Goal: Information Seeking & Learning: Learn about a topic

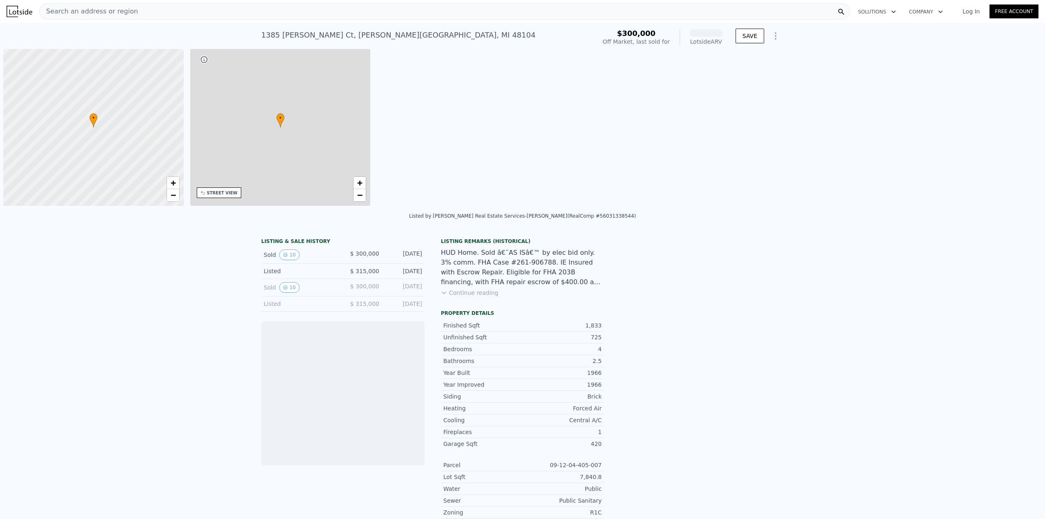
scroll to position [0, 3]
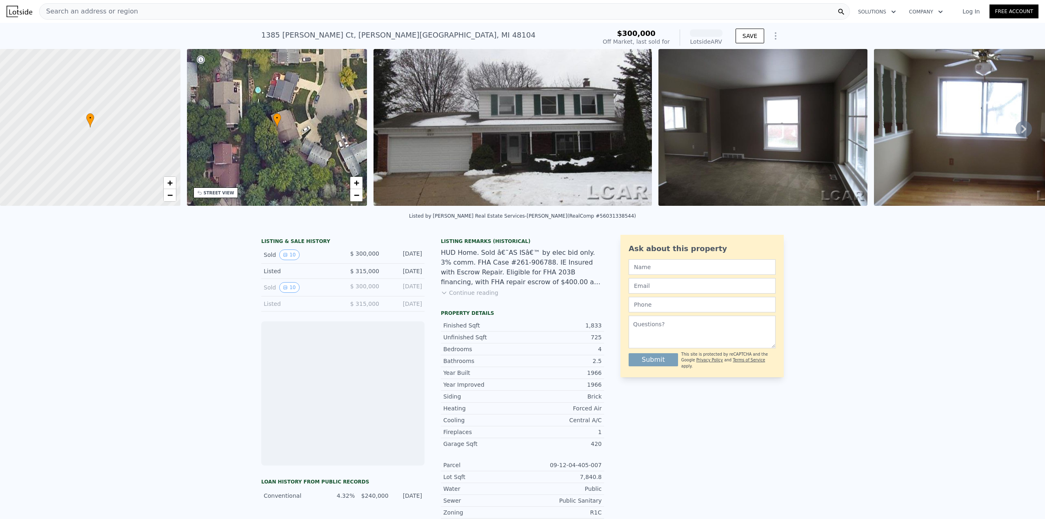
click at [1019, 130] on icon at bounding box center [1024, 129] width 16 height 16
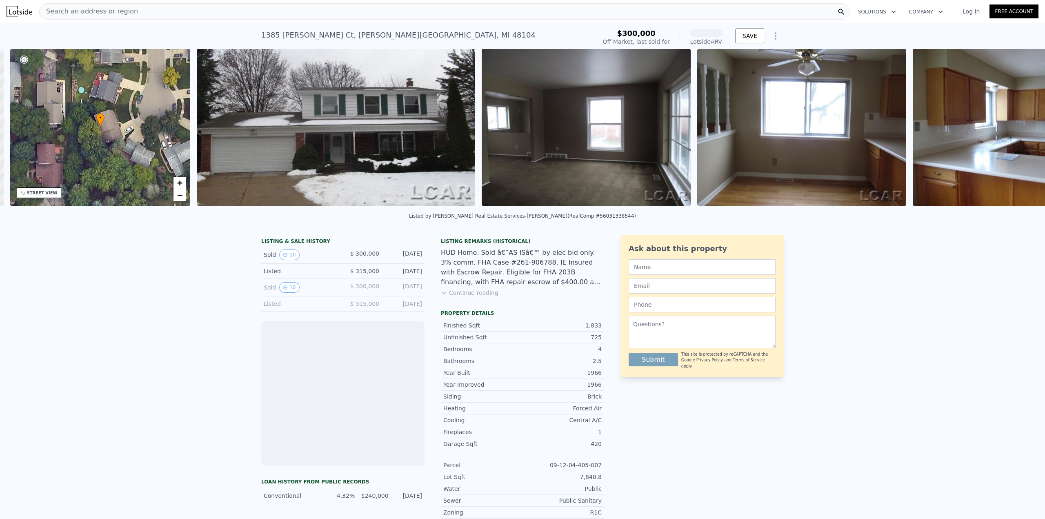
scroll to position [0, 190]
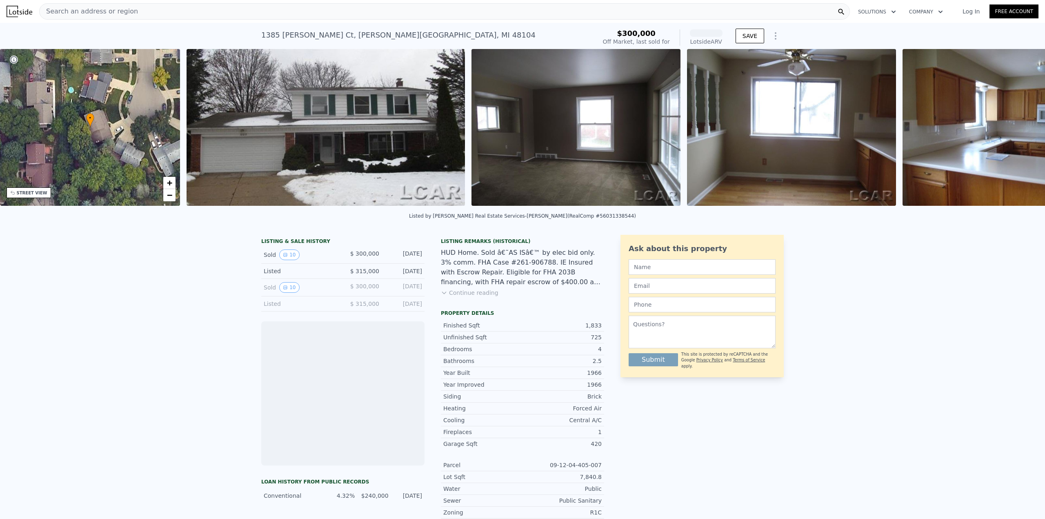
click at [1017, 131] on img at bounding box center [1007, 127] width 209 height 157
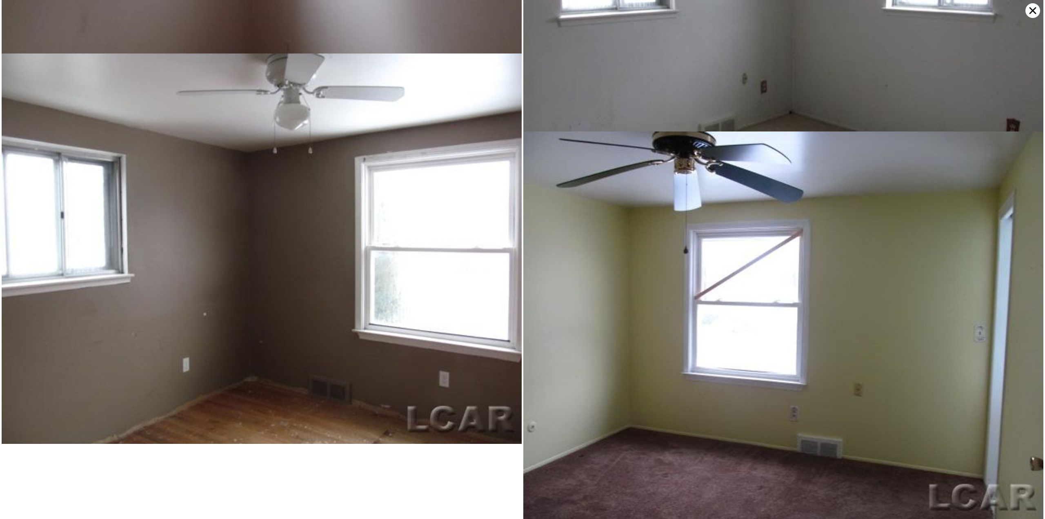
scroll to position [1130, 0]
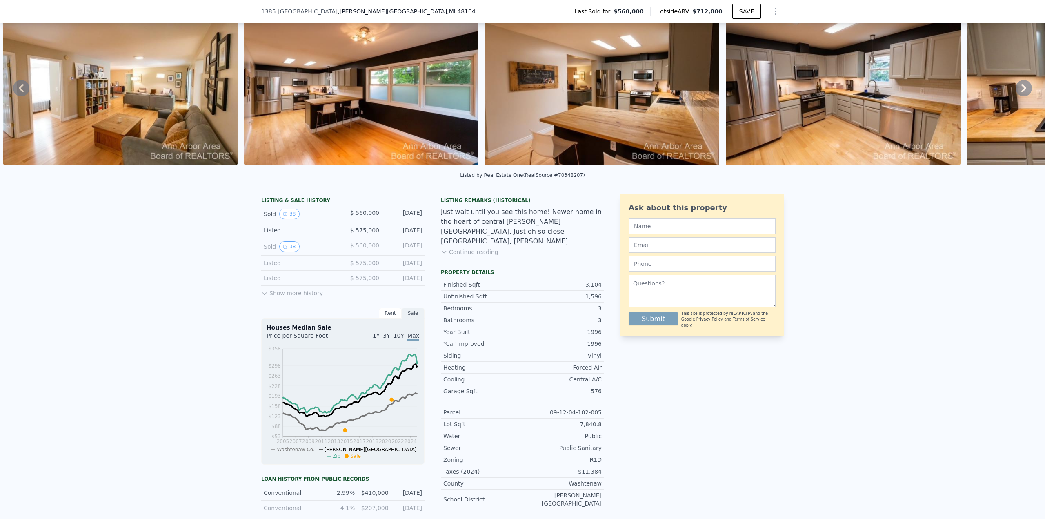
scroll to position [79, 0]
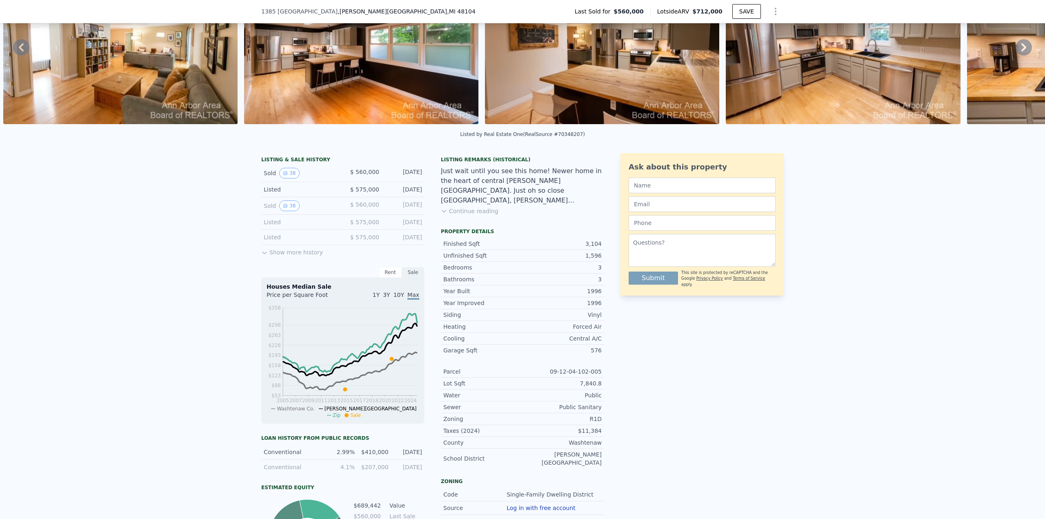
click at [274, 256] on button "Show more history" at bounding box center [292, 250] width 62 height 11
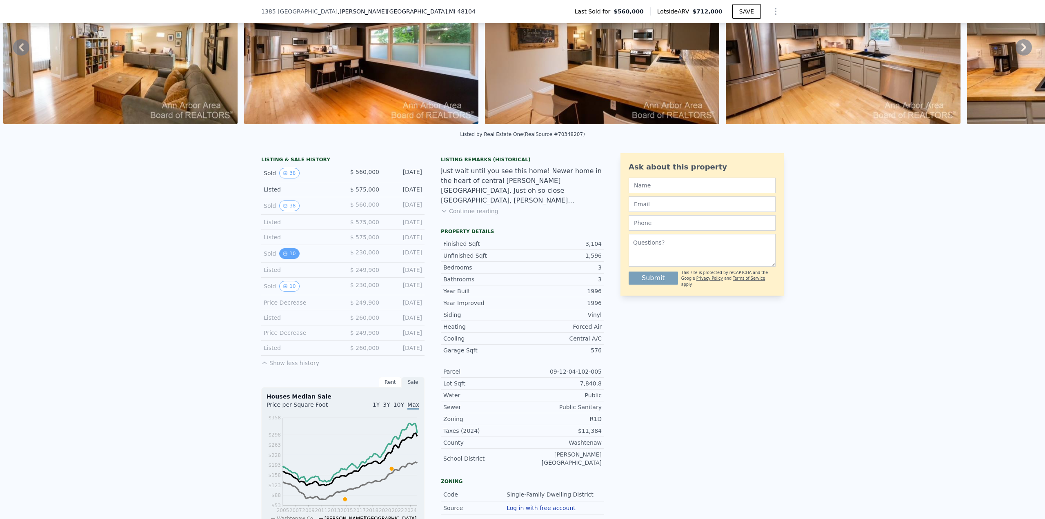
click at [283, 256] on icon "View historical data" at bounding box center [285, 253] width 5 height 5
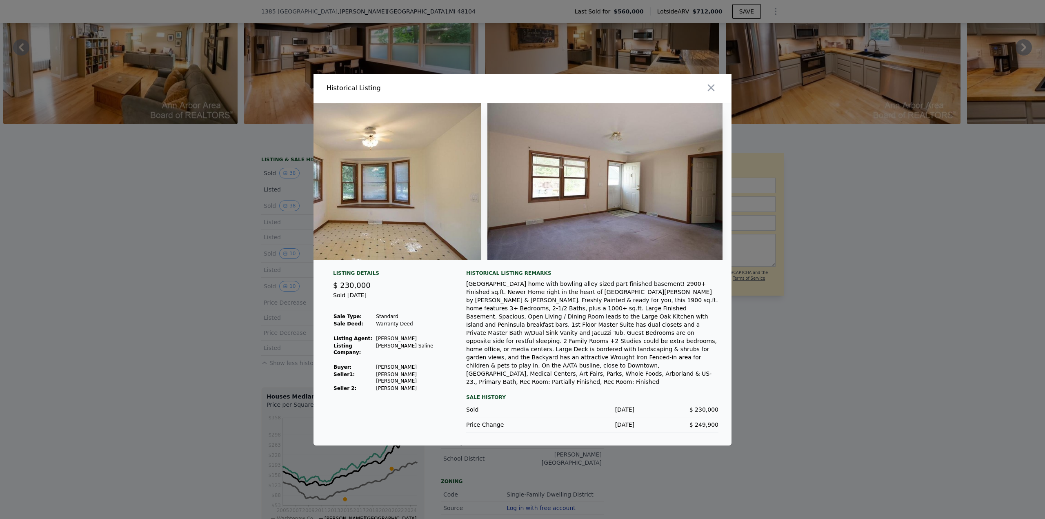
scroll to position [0, 1910]
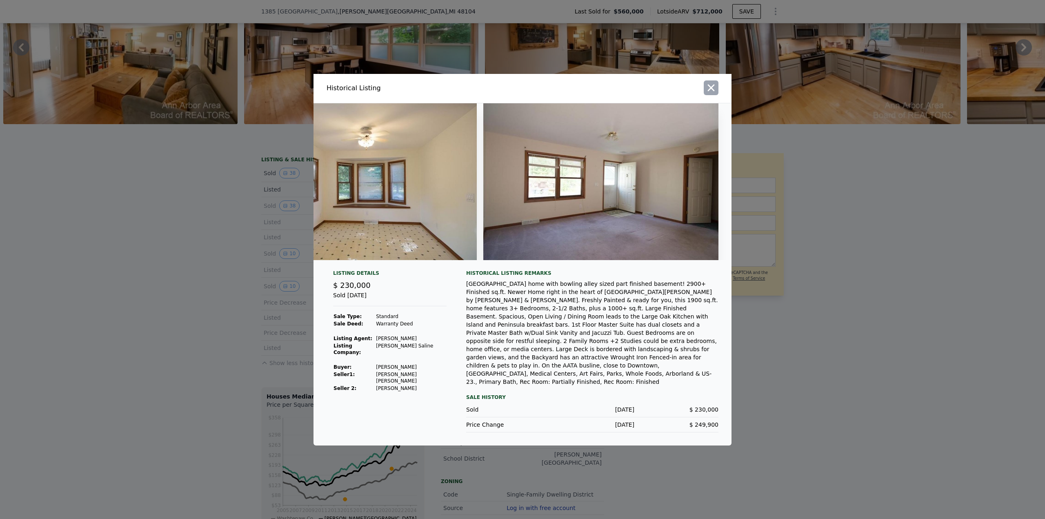
click at [708, 91] on icon "button" at bounding box center [711, 87] width 7 height 7
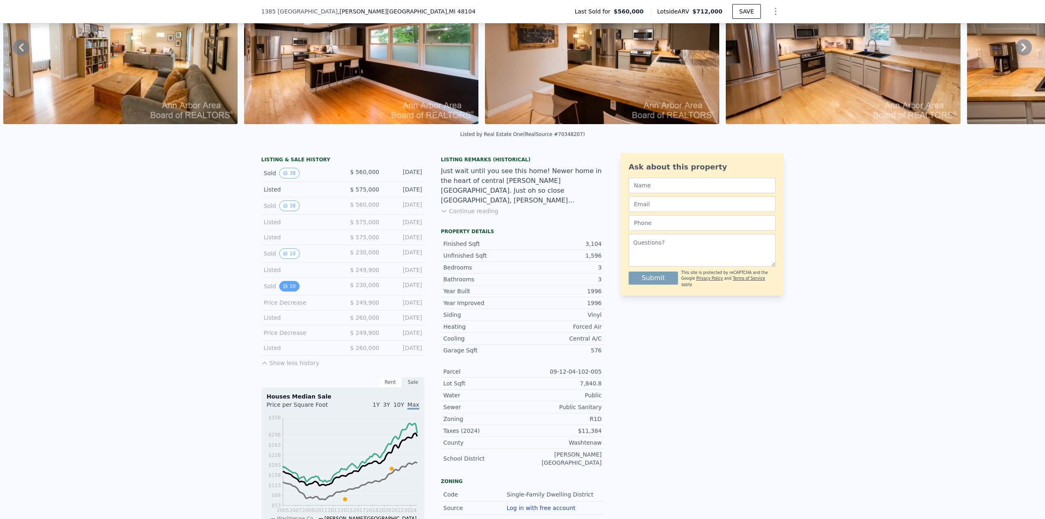
click at [288, 291] on button "10" at bounding box center [289, 286] width 20 height 11
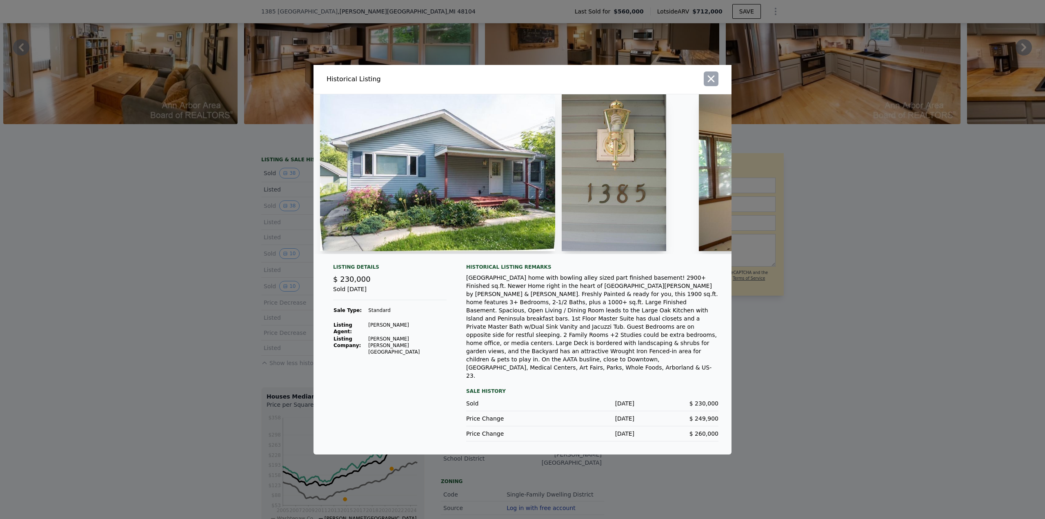
click at [711, 82] on icon "button" at bounding box center [711, 78] width 7 height 7
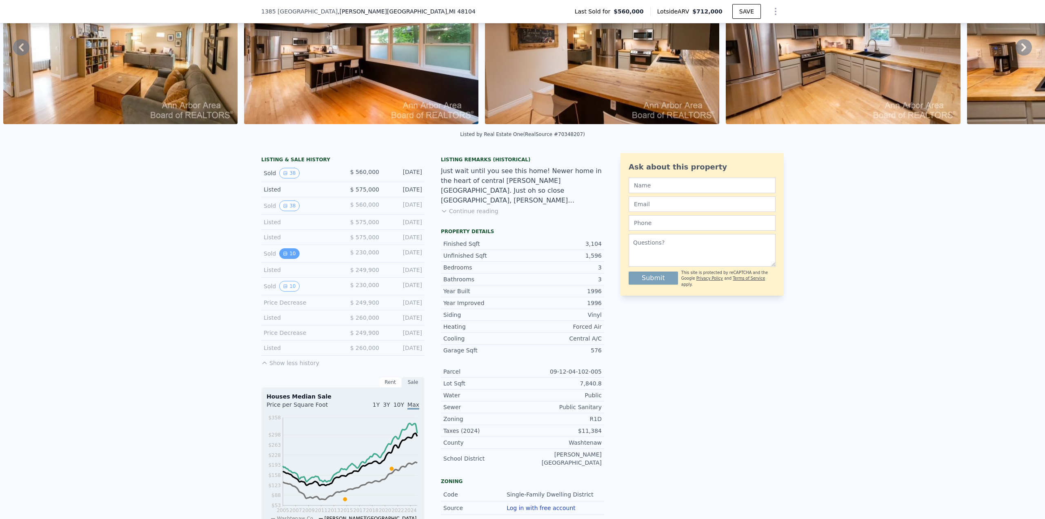
click at [284, 255] on icon "View historical data" at bounding box center [285, 253] width 3 height 3
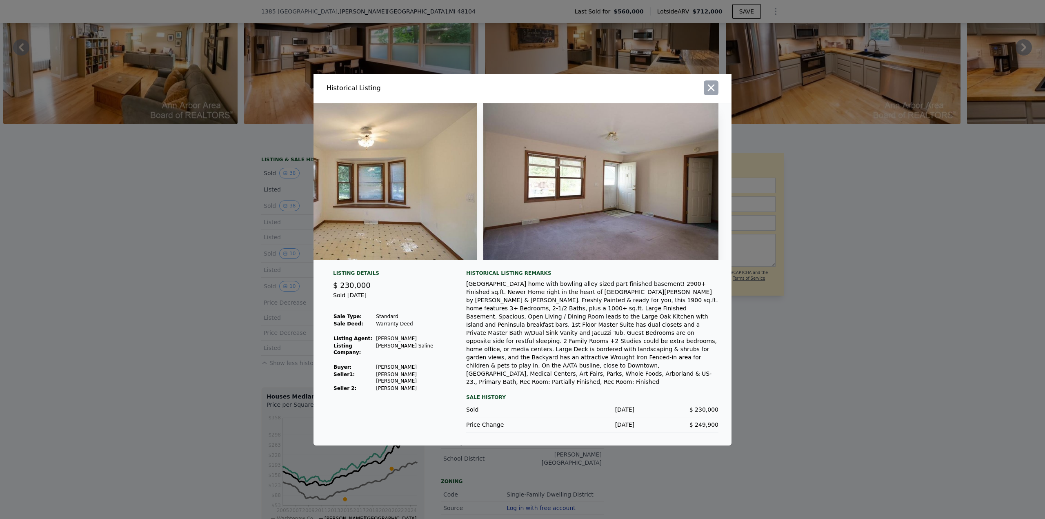
click at [711, 91] on icon "button" at bounding box center [711, 87] width 7 height 7
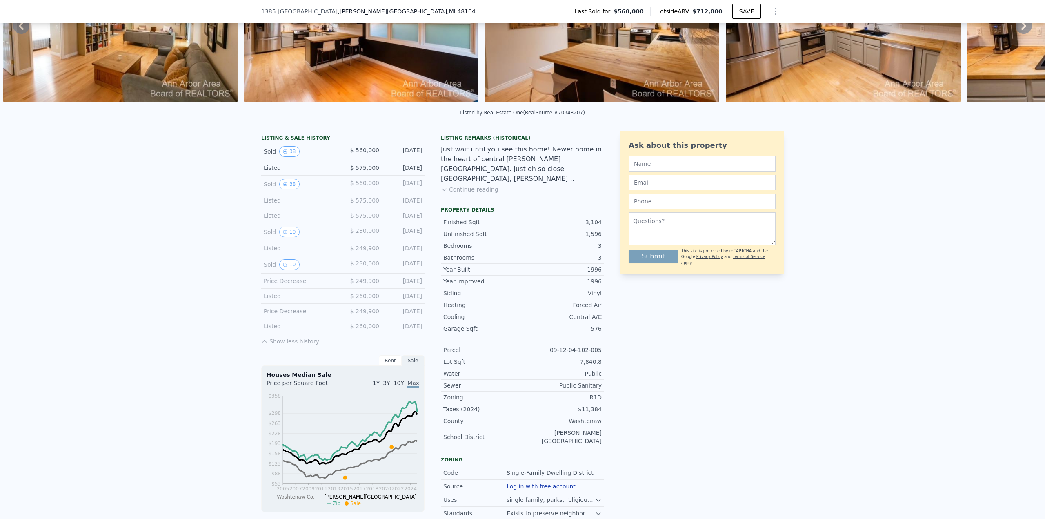
scroll to position [120, 0]
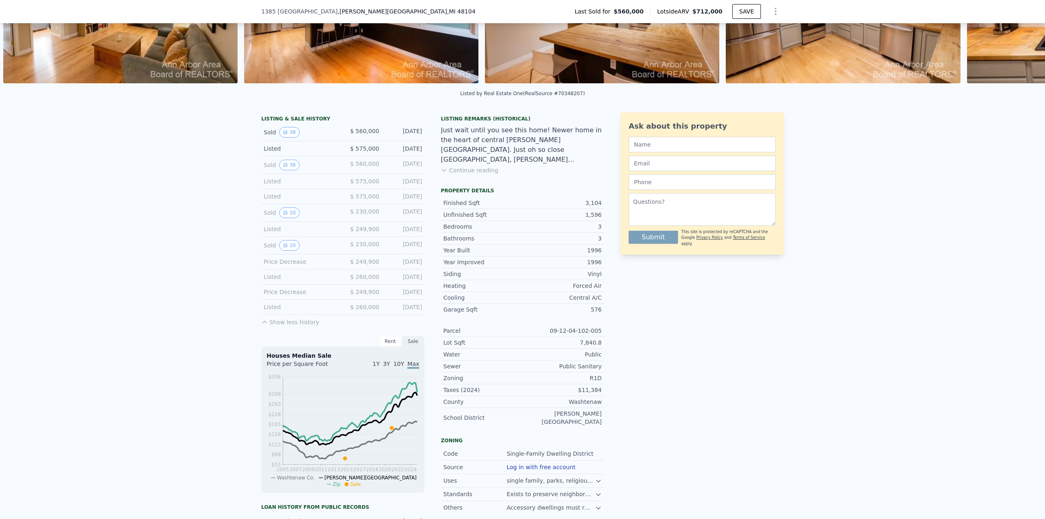
click at [457, 174] on button "Continue reading" at bounding box center [470, 170] width 58 height 8
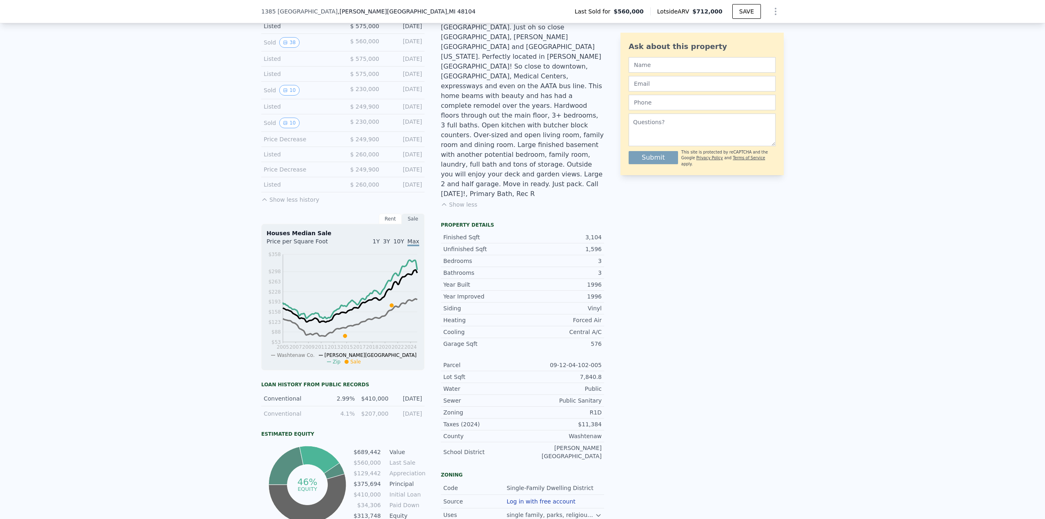
scroll to position [283, 0]
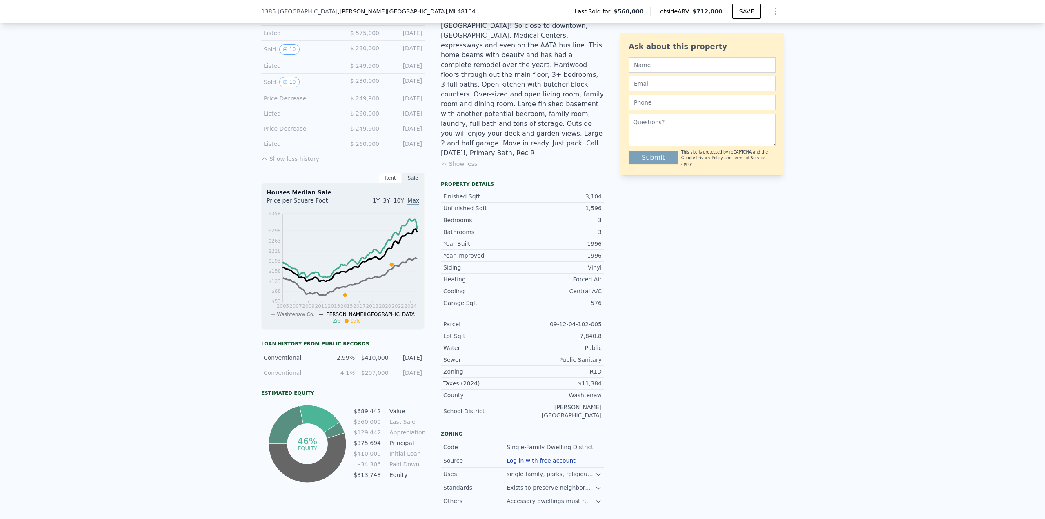
click at [390, 183] on div "Rent" at bounding box center [390, 178] width 23 height 11
click at [408, 183] on div "Sale" at bounding box center [413, 178] width 23 height 11
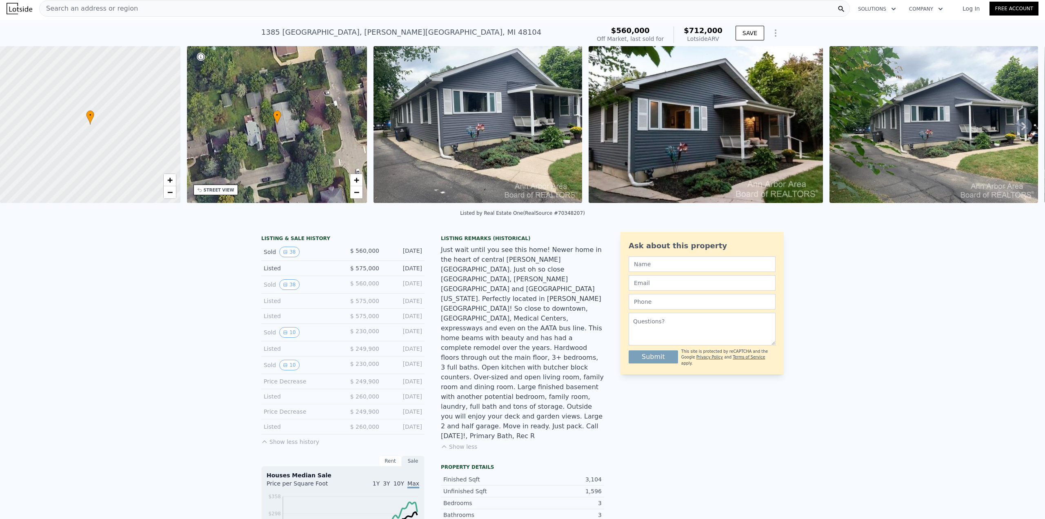
scroll to position [0, 0]
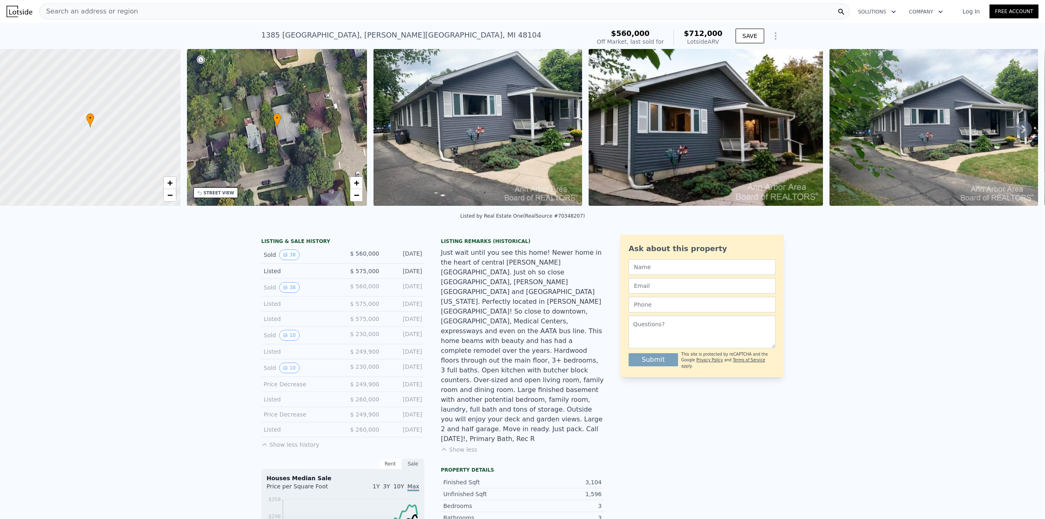
click at [82, 11] on span "Search an address or region" at bounding box center [89, 12] width 98 height 10
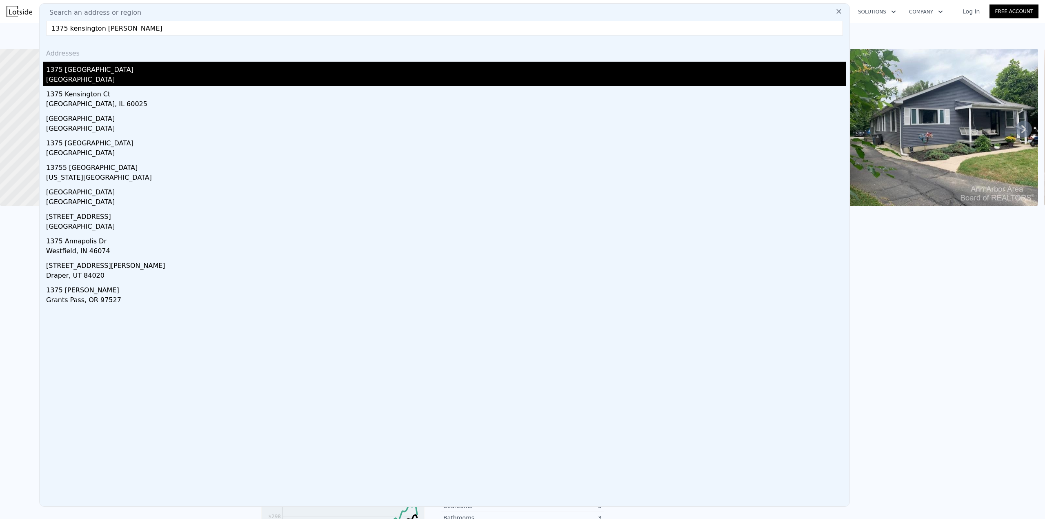
type input "1375 kensington ann"
click at [65, 71] on div "1375 [GEOGRAPHIC_DATA]" at bounding box center [446, 68] width 800 height 13
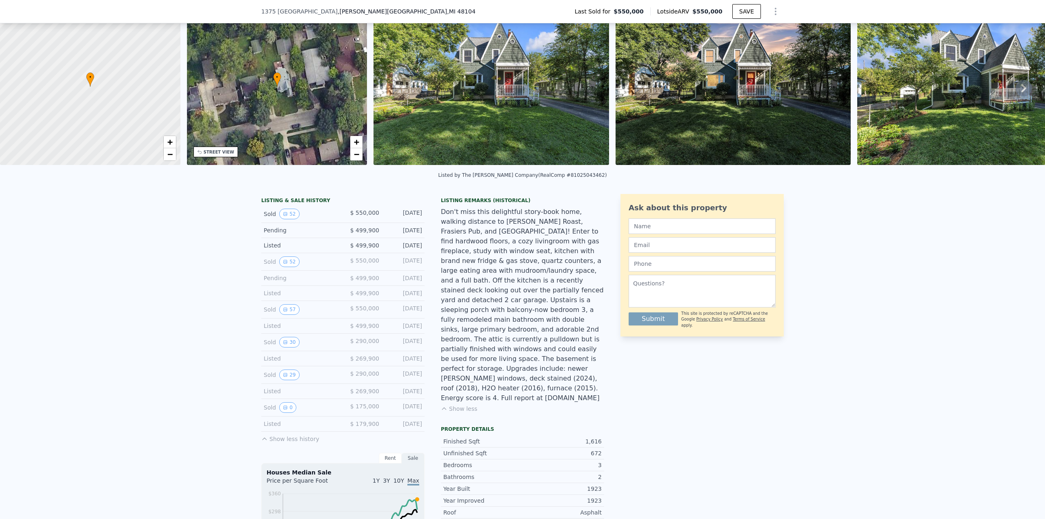
scroll to position [79, 0]
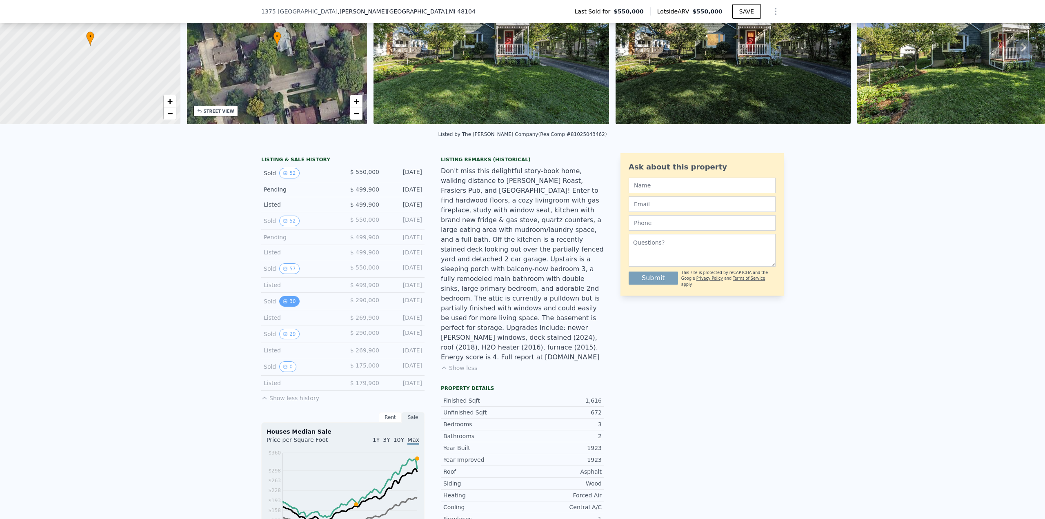
click at [285, 307] on button "30" at bounding box center [289, 301] width 20 height 11
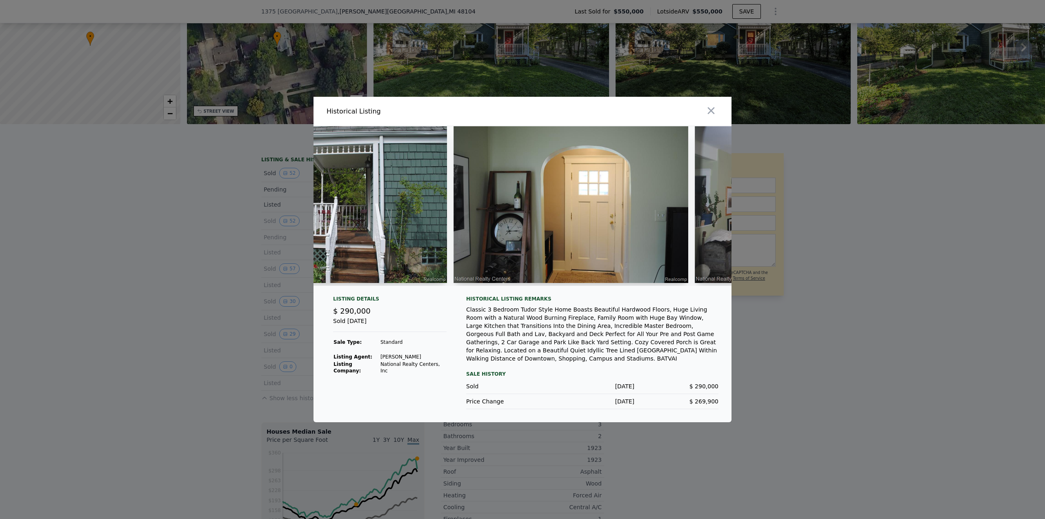
scroll to position [0, 1449]
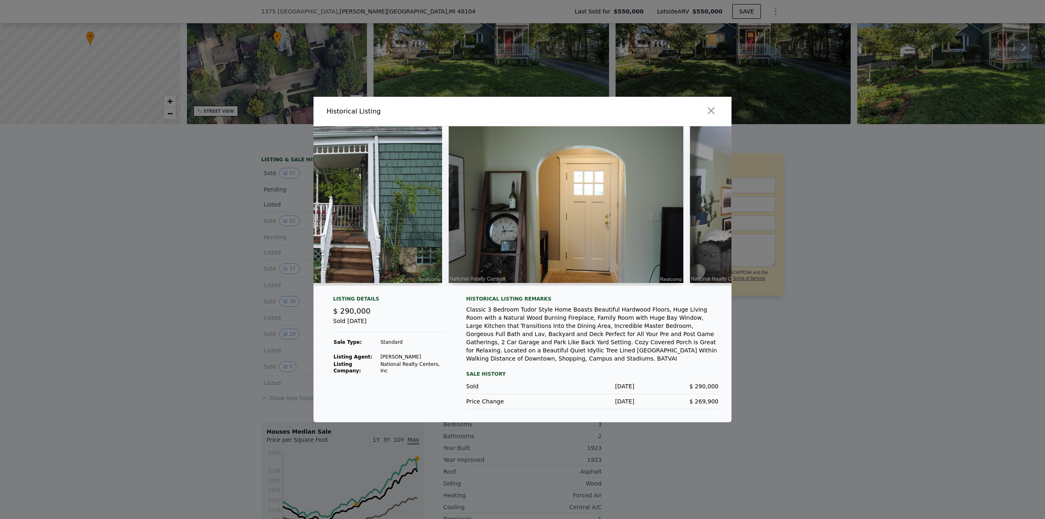
drag, startPoint x: 347, startPoint y: 292, endPoint x: 476, endPoint y: 294, distance: 129.4
click at [476, 292] on div at bounding box center [523, 209] width 418 height 166
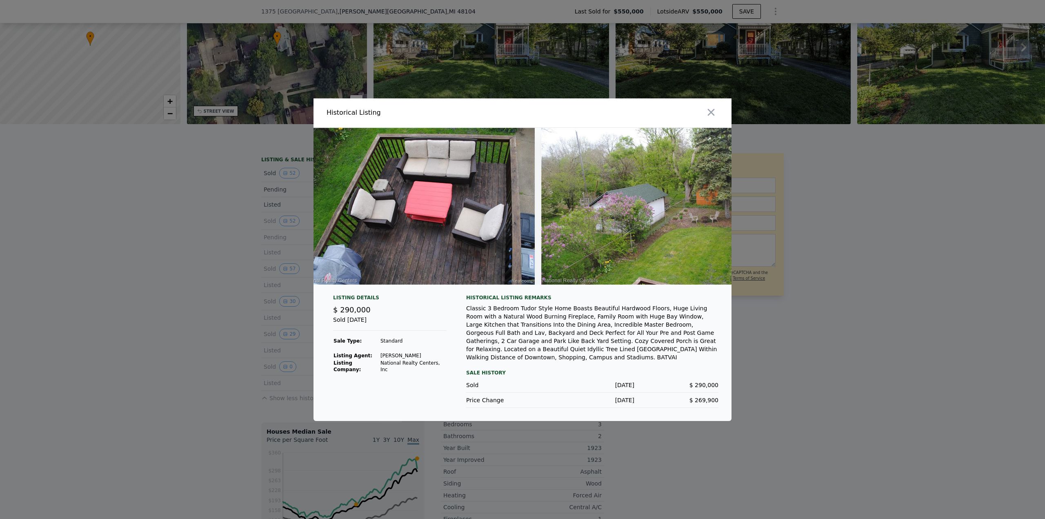
scroll to position [0, 6722]
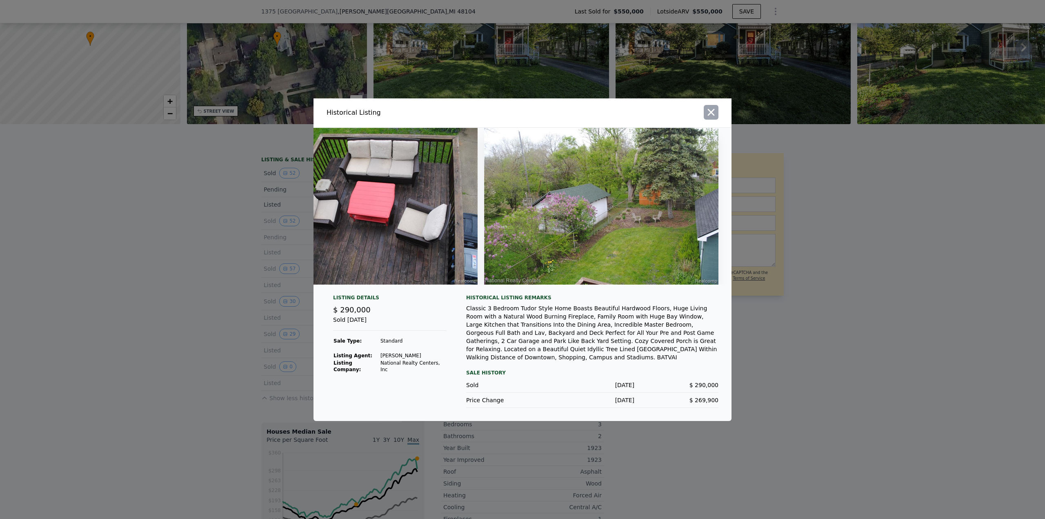
click at [710, 115] on icon "button" at bounding box center [711, 112] width 7 height 7
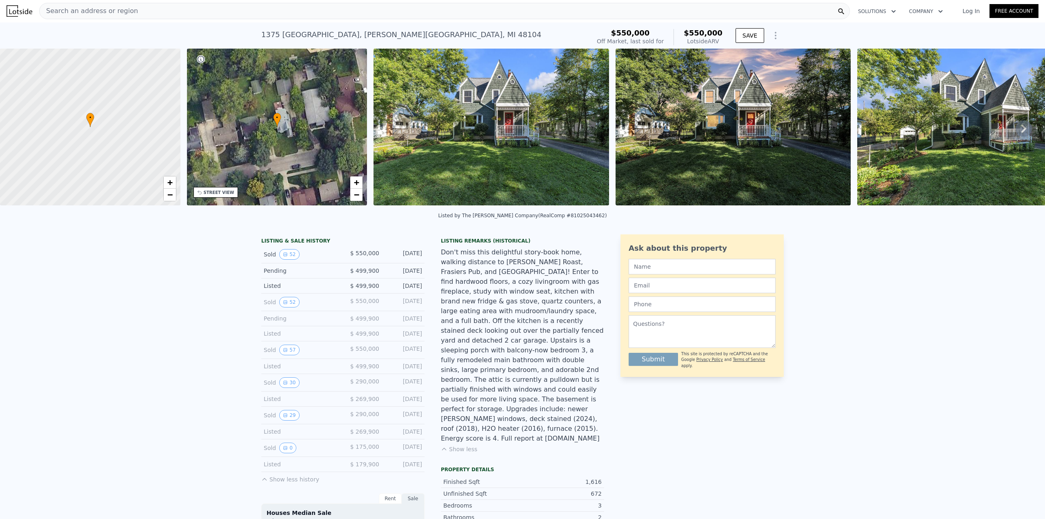
scroll to position [0, 0]
click at [109, 9] on span "Search an address or region" at bounding box center [89, 12] width 98 height 10
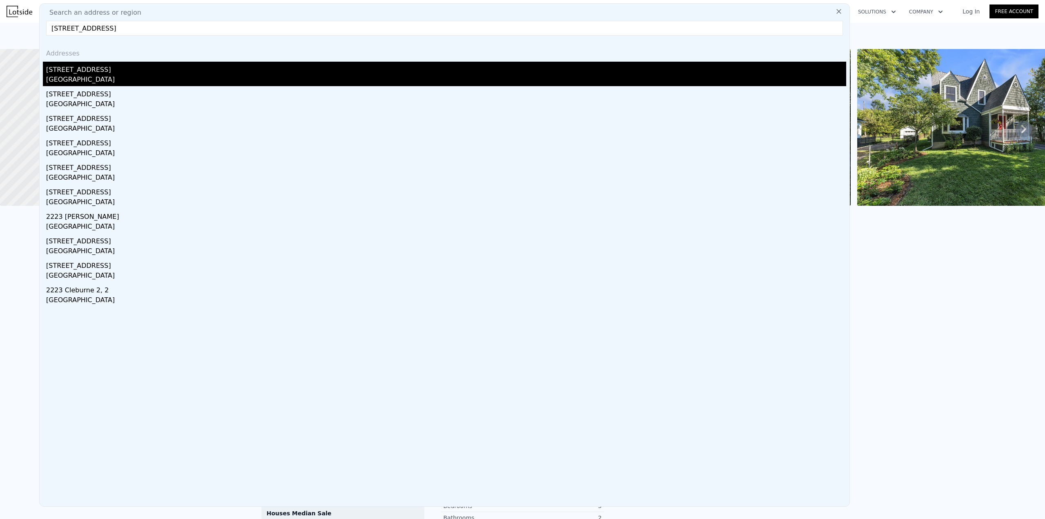
type input "2223 oxford houston tx"
click at [74, 71] on div "2223 Oxford St" at bounding box center [446, 68] width 800 height 13
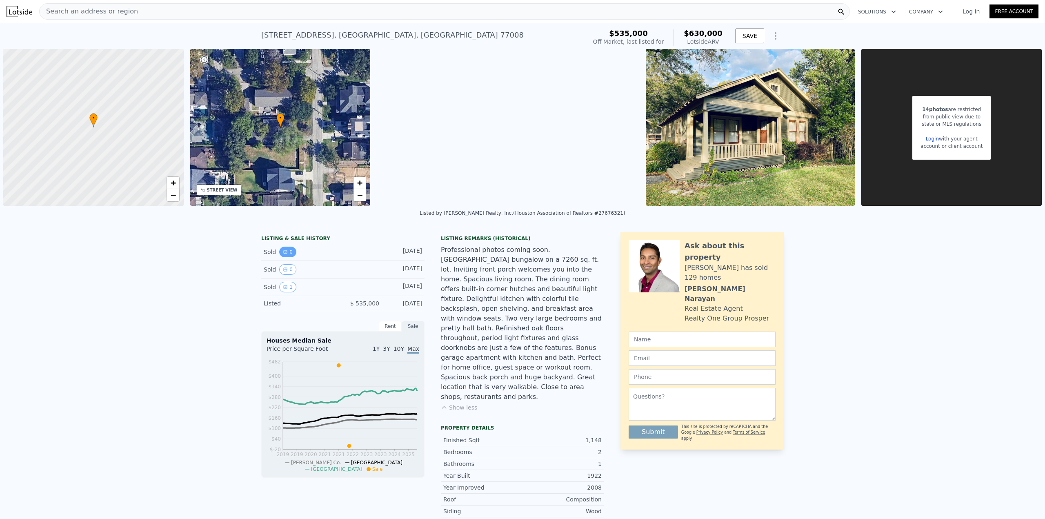
click at [283, 251] on icon "View historical data" at bounding box center [285, 251] width 5 height 5
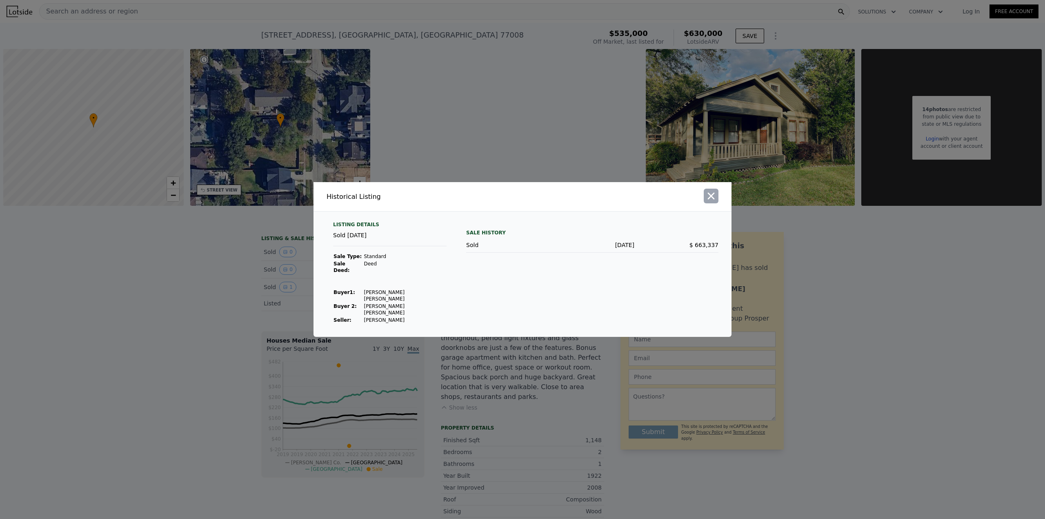
click at [710, 202] on icon "button" at bounding box center [711, 195] width 11 height 11
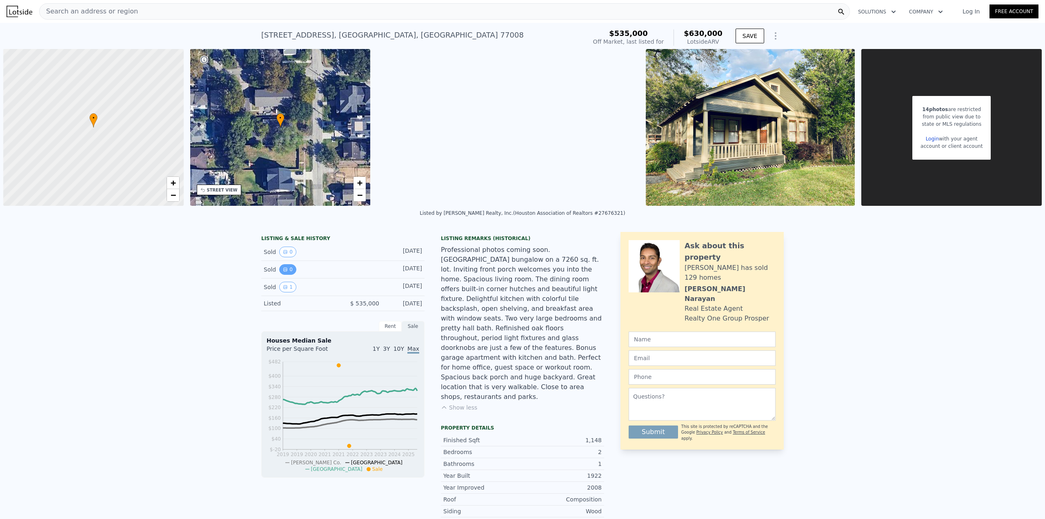
click at [283, 269] on icon "View historical data" at bounding box center [285, 269] width 5 height 5
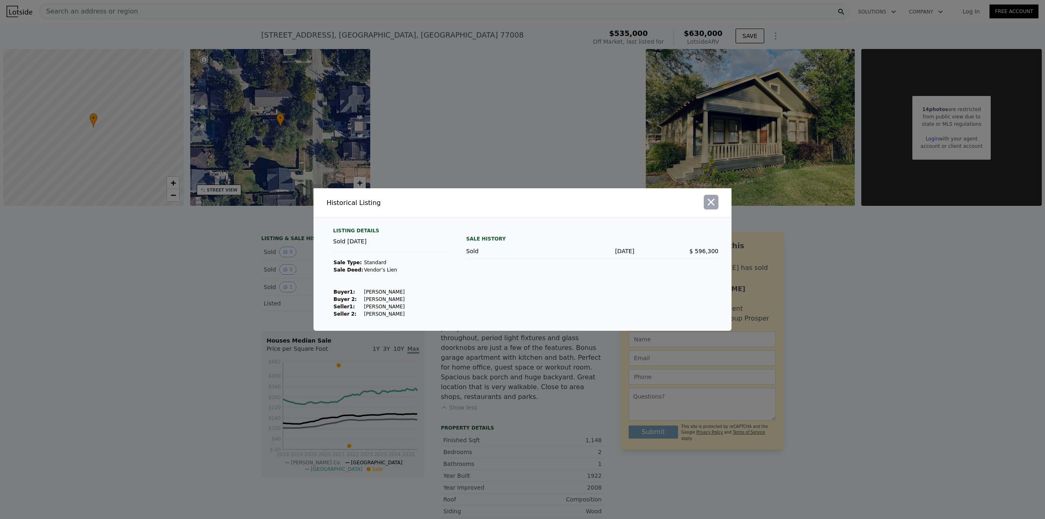
click at [712, 205] on icon "button" at bounding box center [711, 201] width 11 height 11
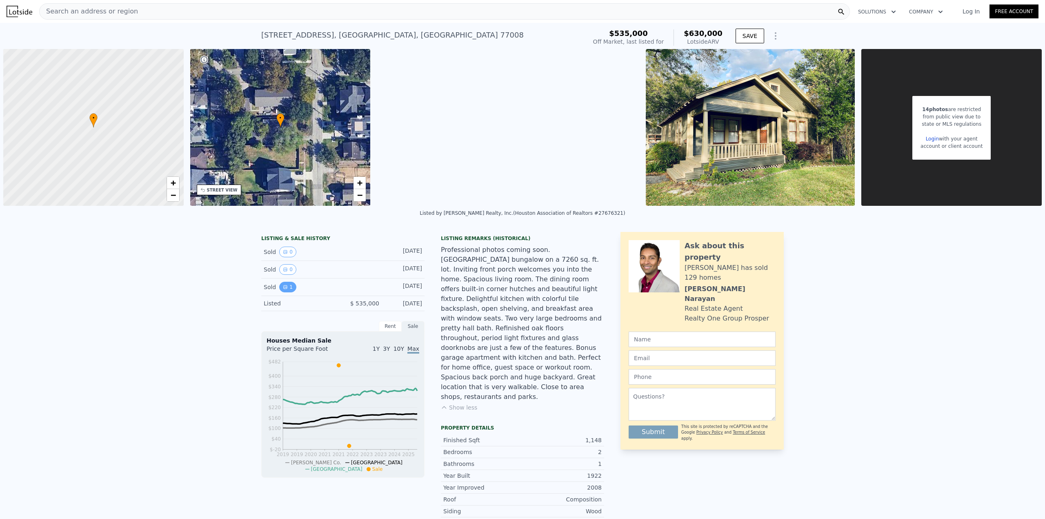
click at [284, 289] on icon "View historical data" at bounding box center [285, 286] width 3 height 3
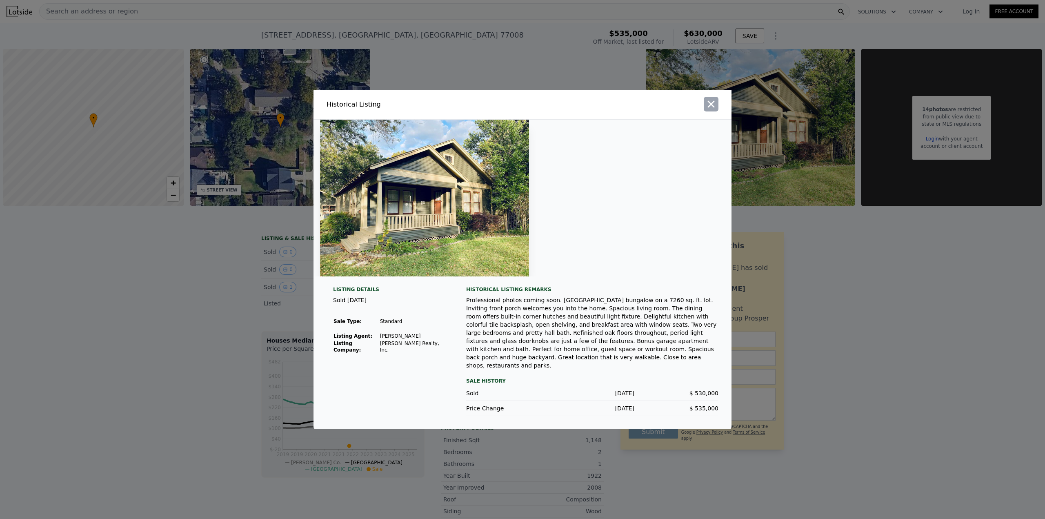
click at [710, 110] on icon "button" at bounding box center [711, 103] width 11 height 11
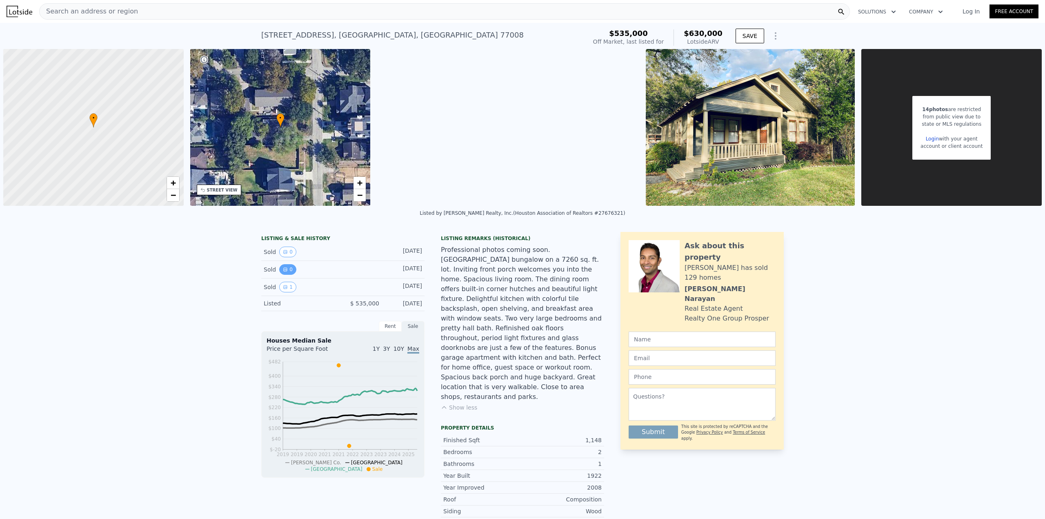
click at [279, 270] on button "0" at bounding box center [287, 269] width 17 height 11
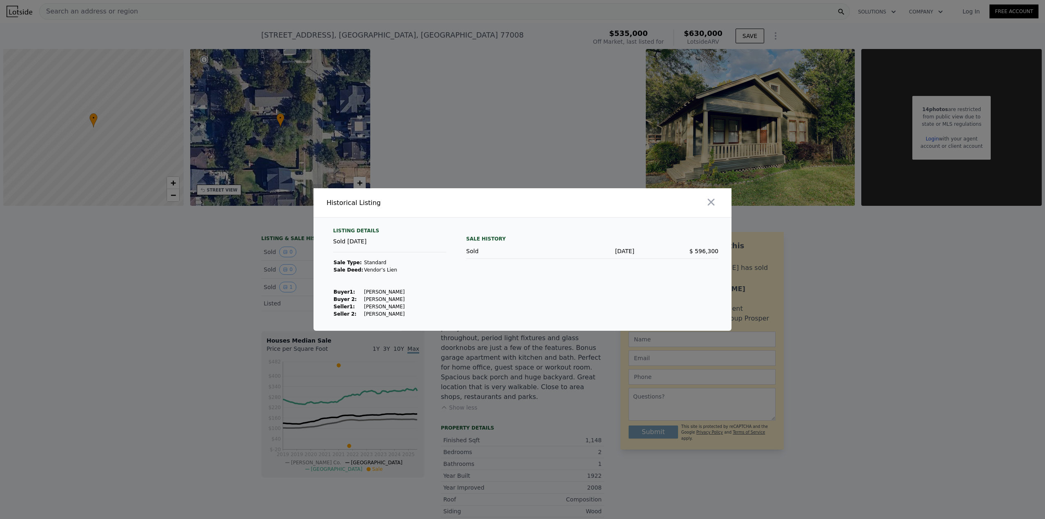
click at [283, 291] on div at bounding box center [522, 259] width 1045 height 519
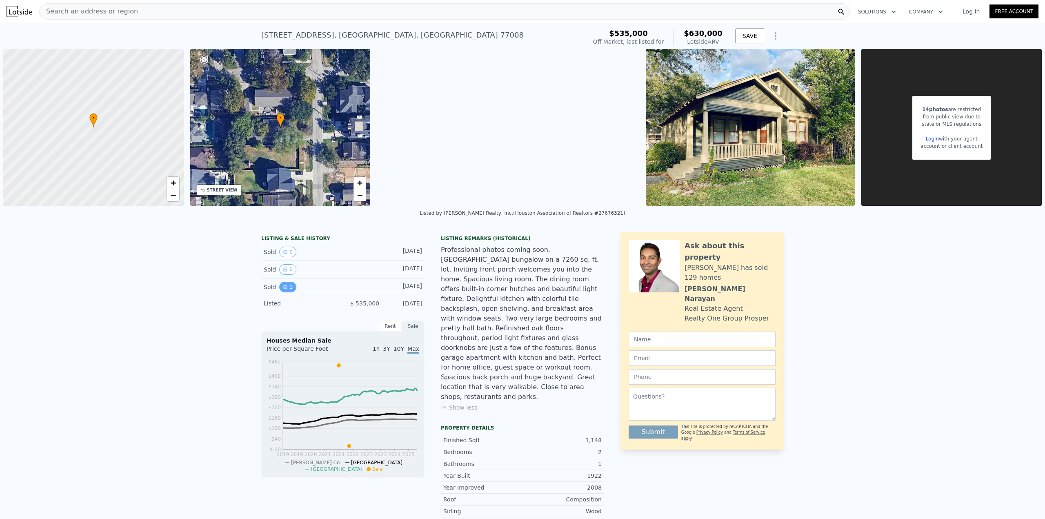
click at [283, 289] on icon "View historical data" at bounding box center [285, 287] width 5 height 5
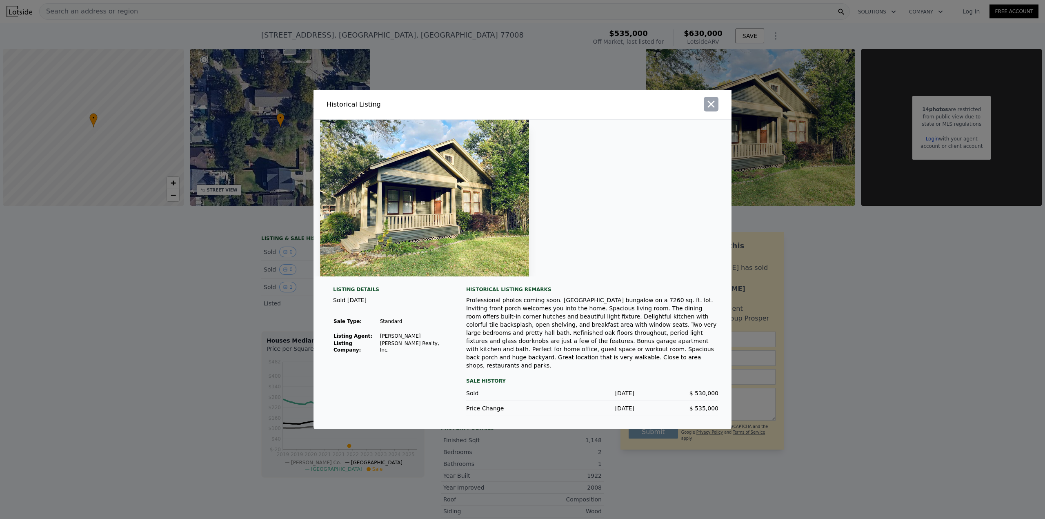
click at [712, 110] on icon "button" at bounding box center [711, 103] width 11 height 11
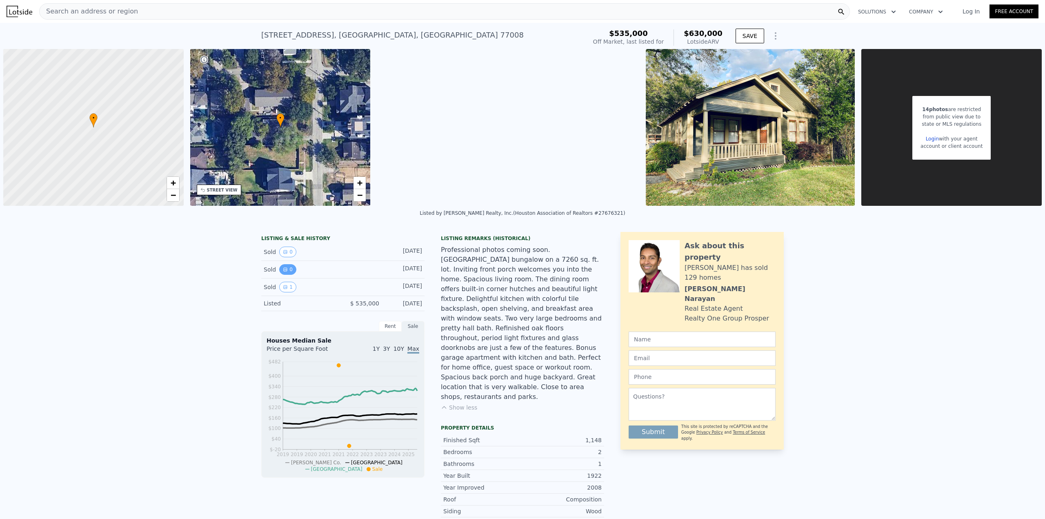
click at [283, 267] on button "0" at bounding box center [287, 269] width 17 height 11
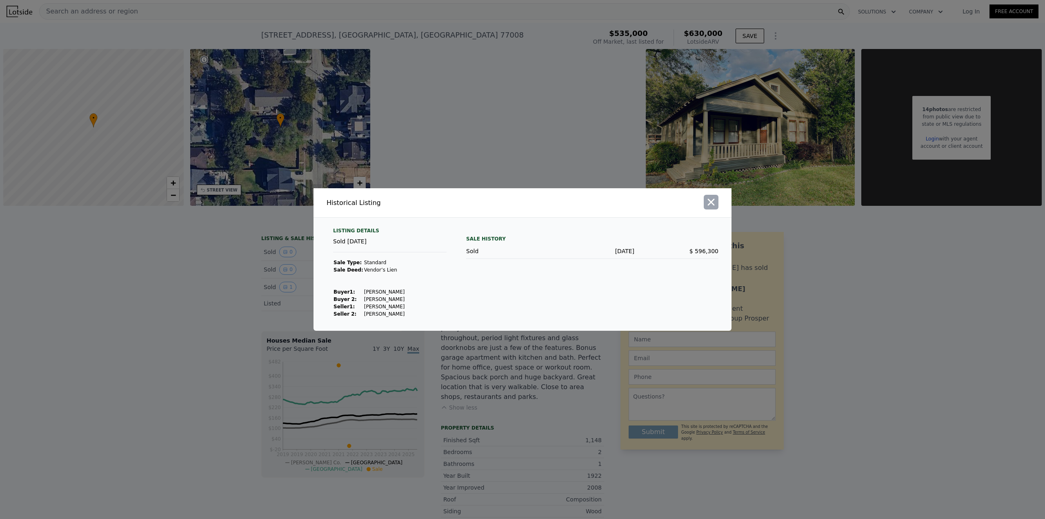
click at [708, 203] on icon "button" at bounding box center [711, 201] width 11 height 11
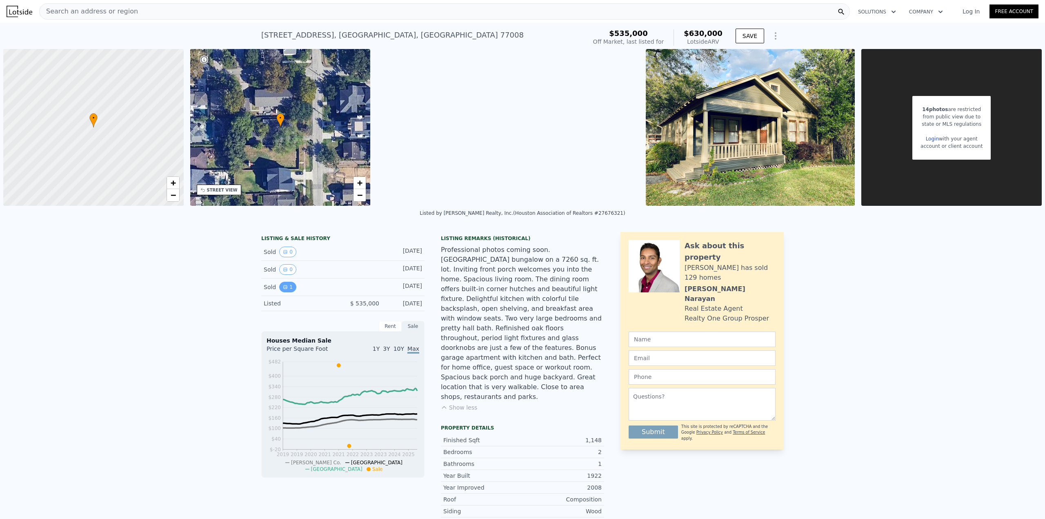
click at [283, 287] on icon "View historical data" at bounding box center [285, 287] width 5 height 5
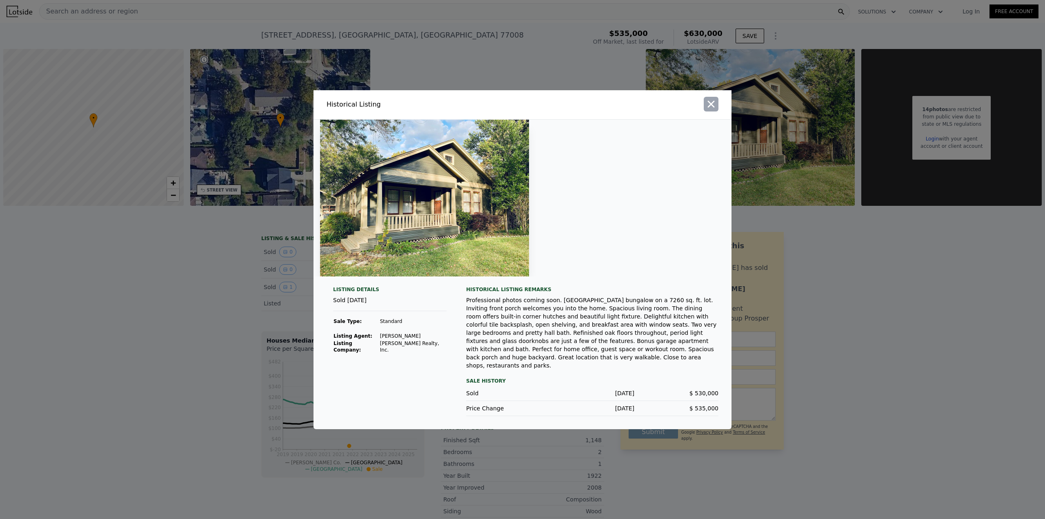
click at [712, 108] on icon "button" at bounding box center [711, 103] width 11 height 11
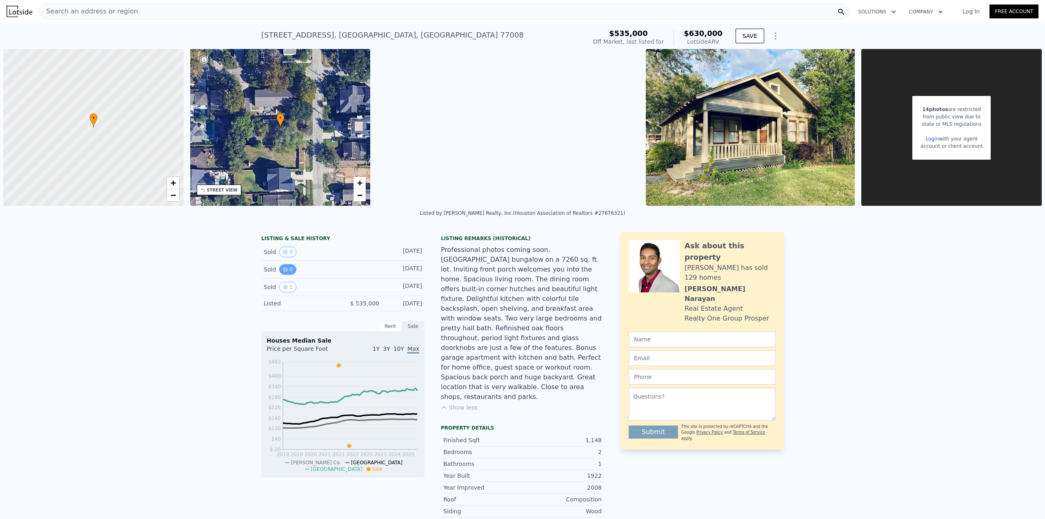
click at [286, 269] on button "0" at bounding box center [287, 269] width 17 height 11
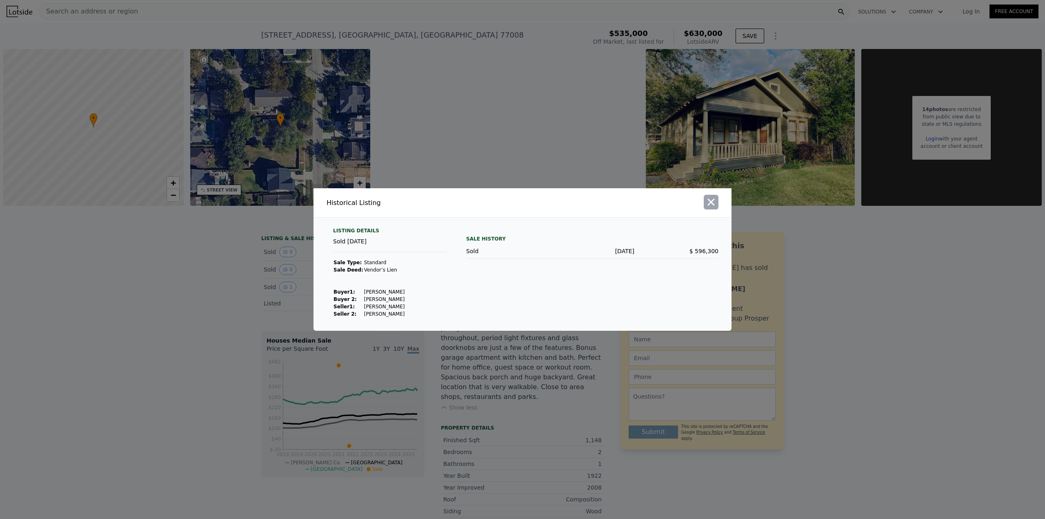
click at [707, 203] on icon "button" at bounding box center [711, 201] width 11 height 11
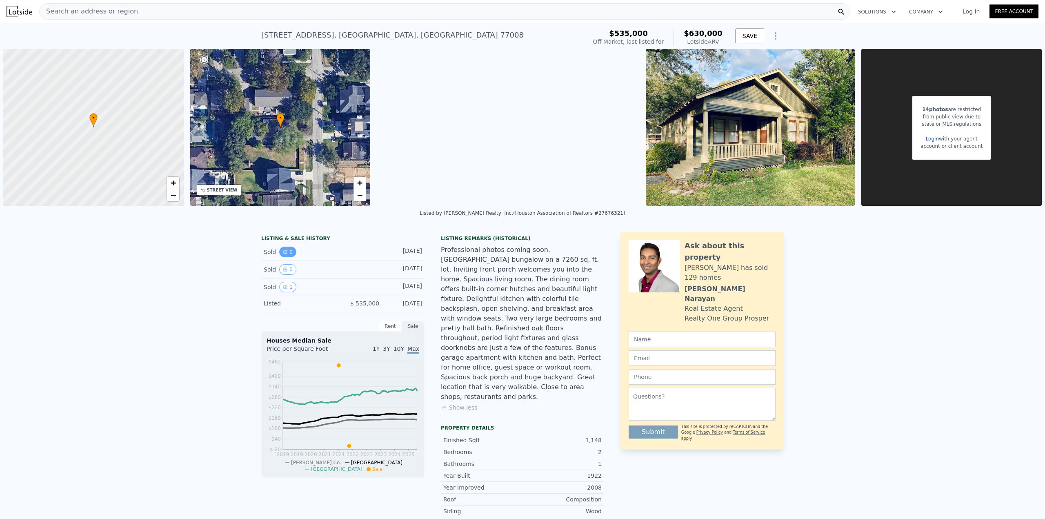
click at [284, 252] on icon "View historical data" at bounding box center [285, 251] width 3 height 3
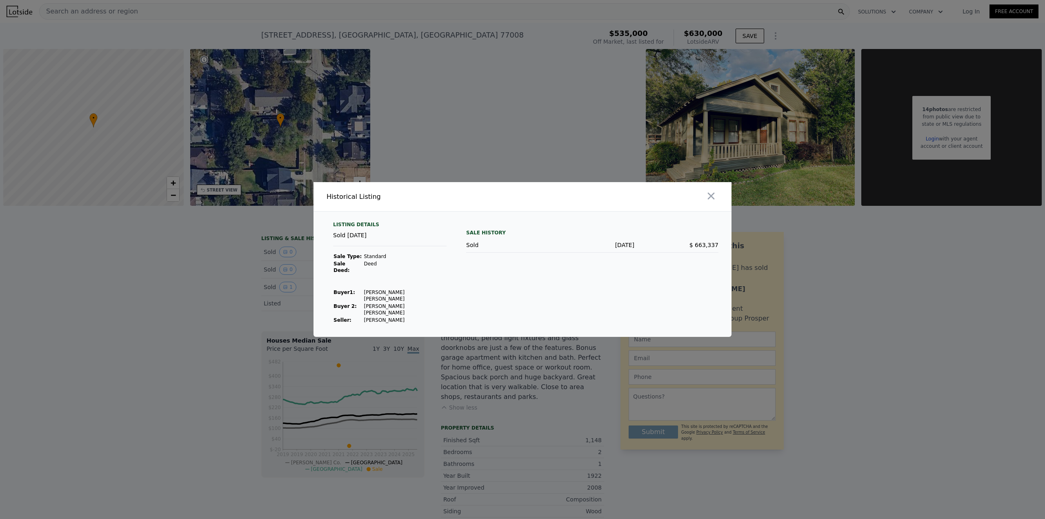
click at [282, 267] on div at bounding box center [522, 259] width 1045 height 519
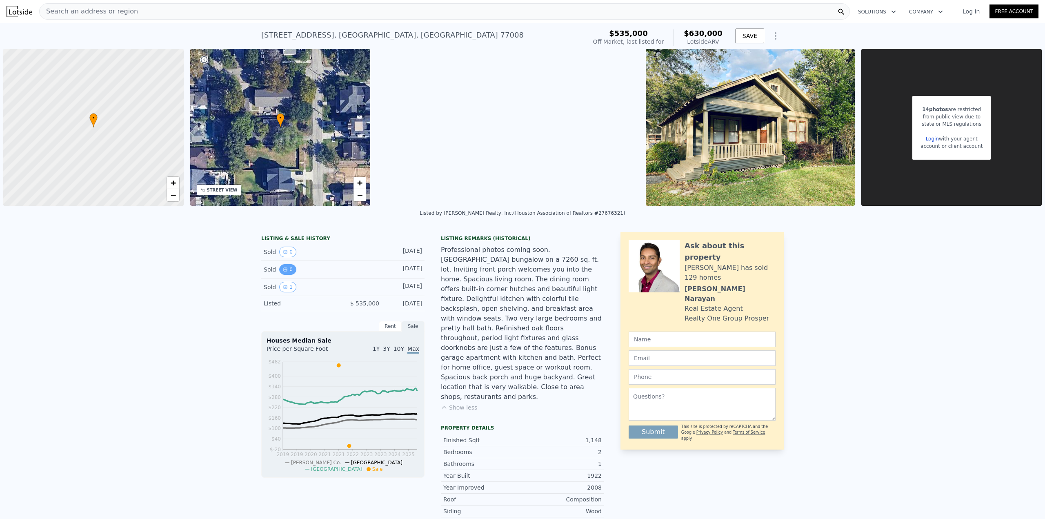
click at [284, 270] on icon "View historical data" at bounding box center [285, 269] width 5 height 5
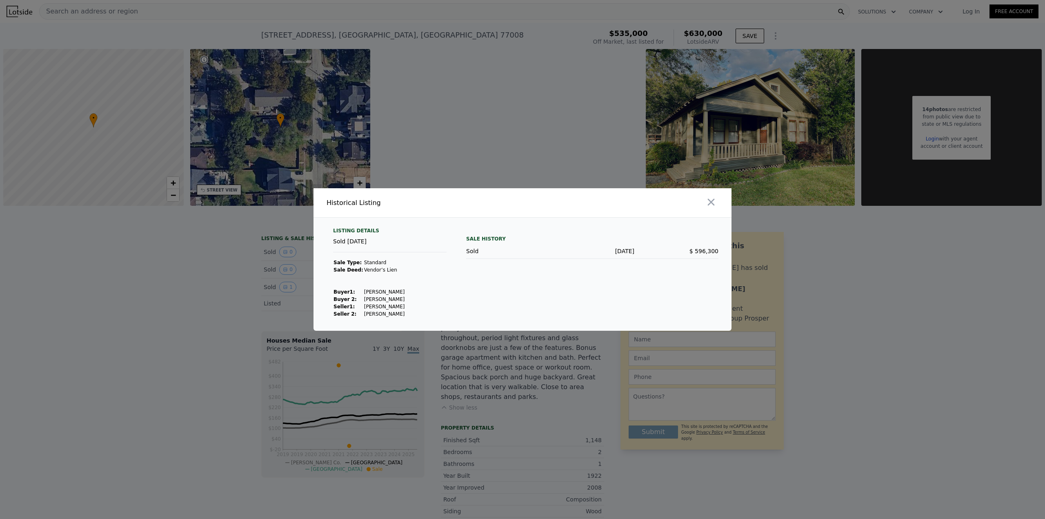
click at [283, 250] on div at bounding box center [522, 259] width 1045 height 519
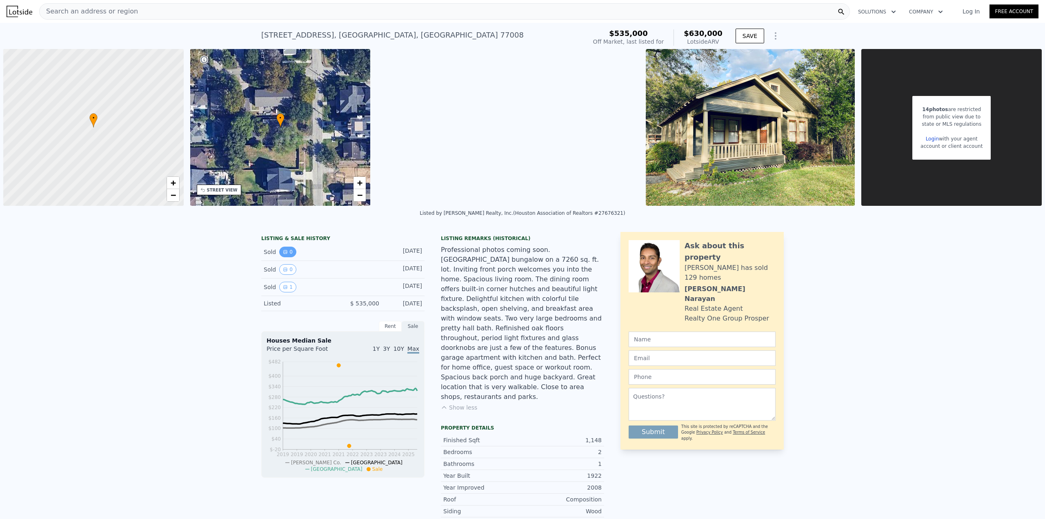
click at [283, 250] on icon "View historical data" at bounding box center [285, 251] width 5 height 5
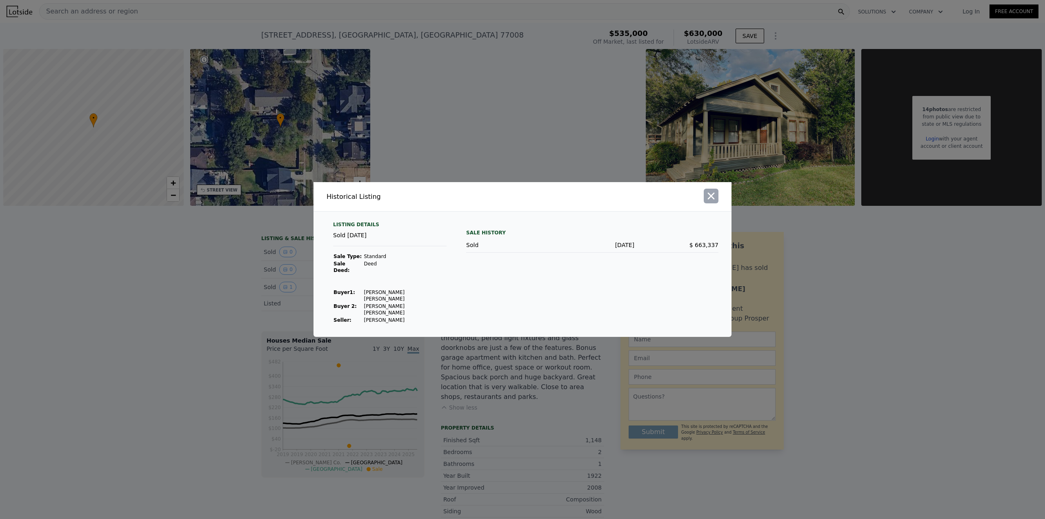
click at [712, 200] on icon "button" at bounding box center [711, 196] width 7 height 7
